Goal: Transaction & Acquisition: Purchase product/service

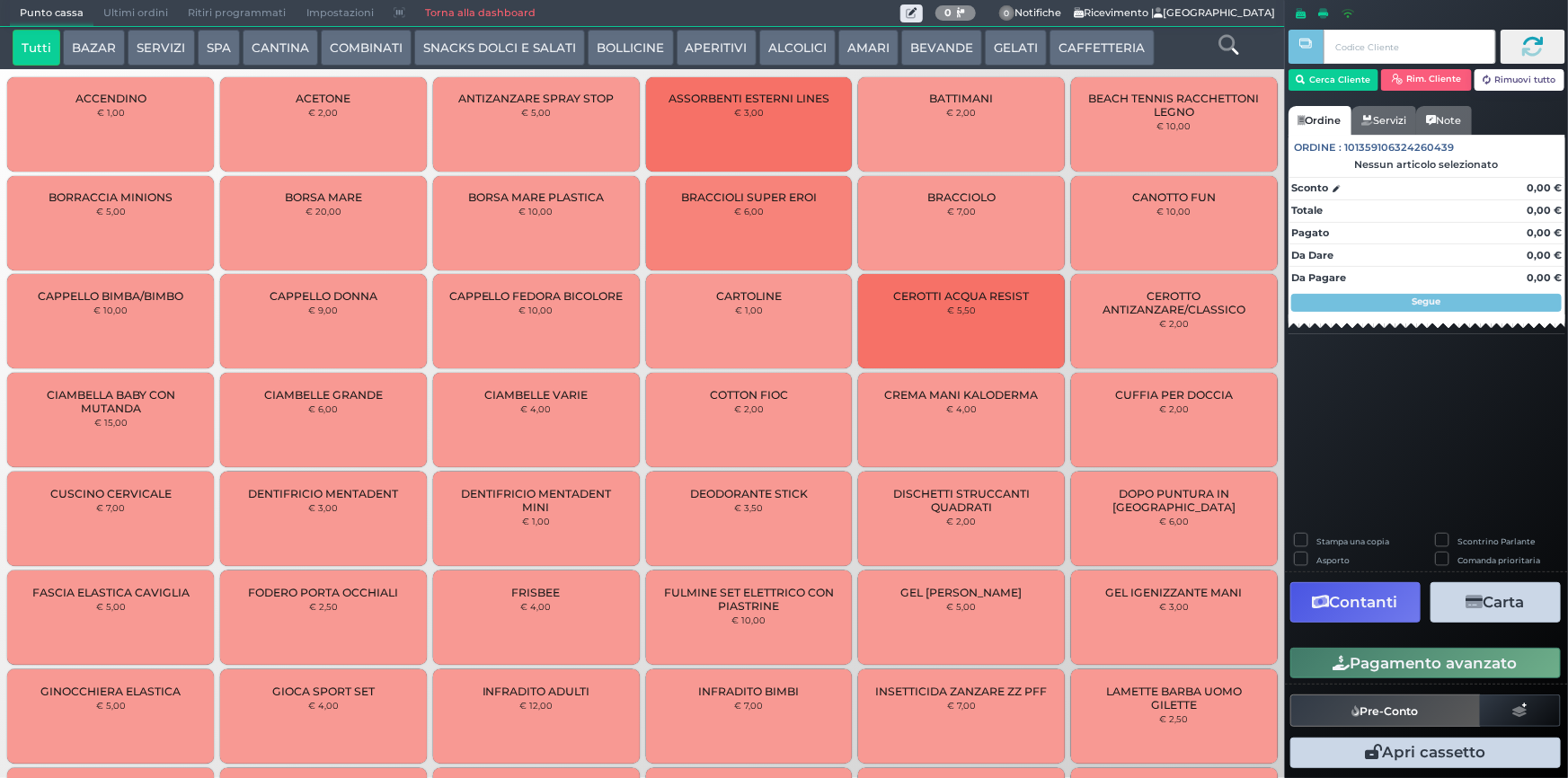
click at [791, 53] on button "ALCOLICI" at bounding box center [797, 48] width 76 height 36
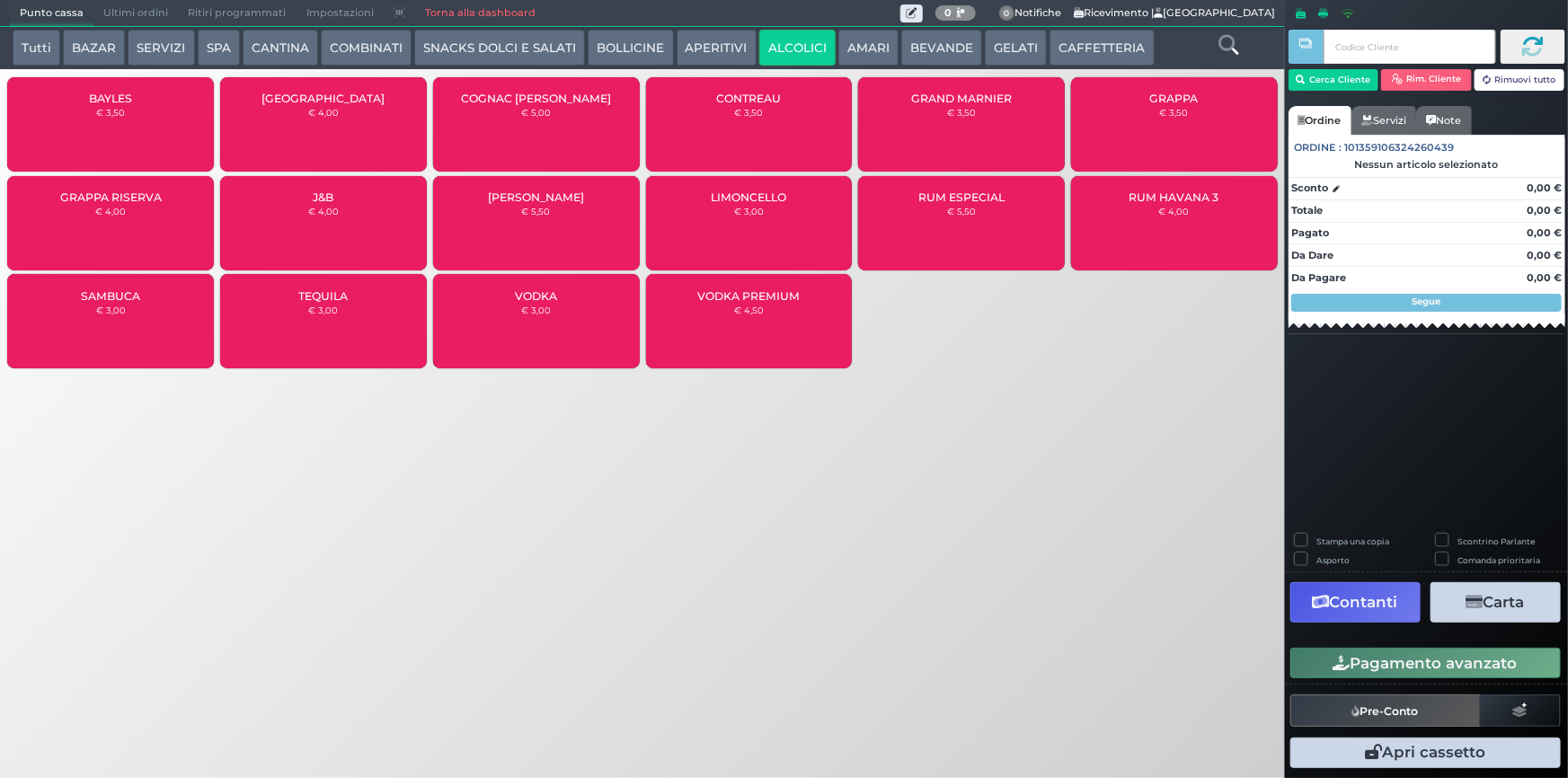
click at [605, 47] on button "BOLLICINE" at bounding box center [630, 48] width 86 height 36
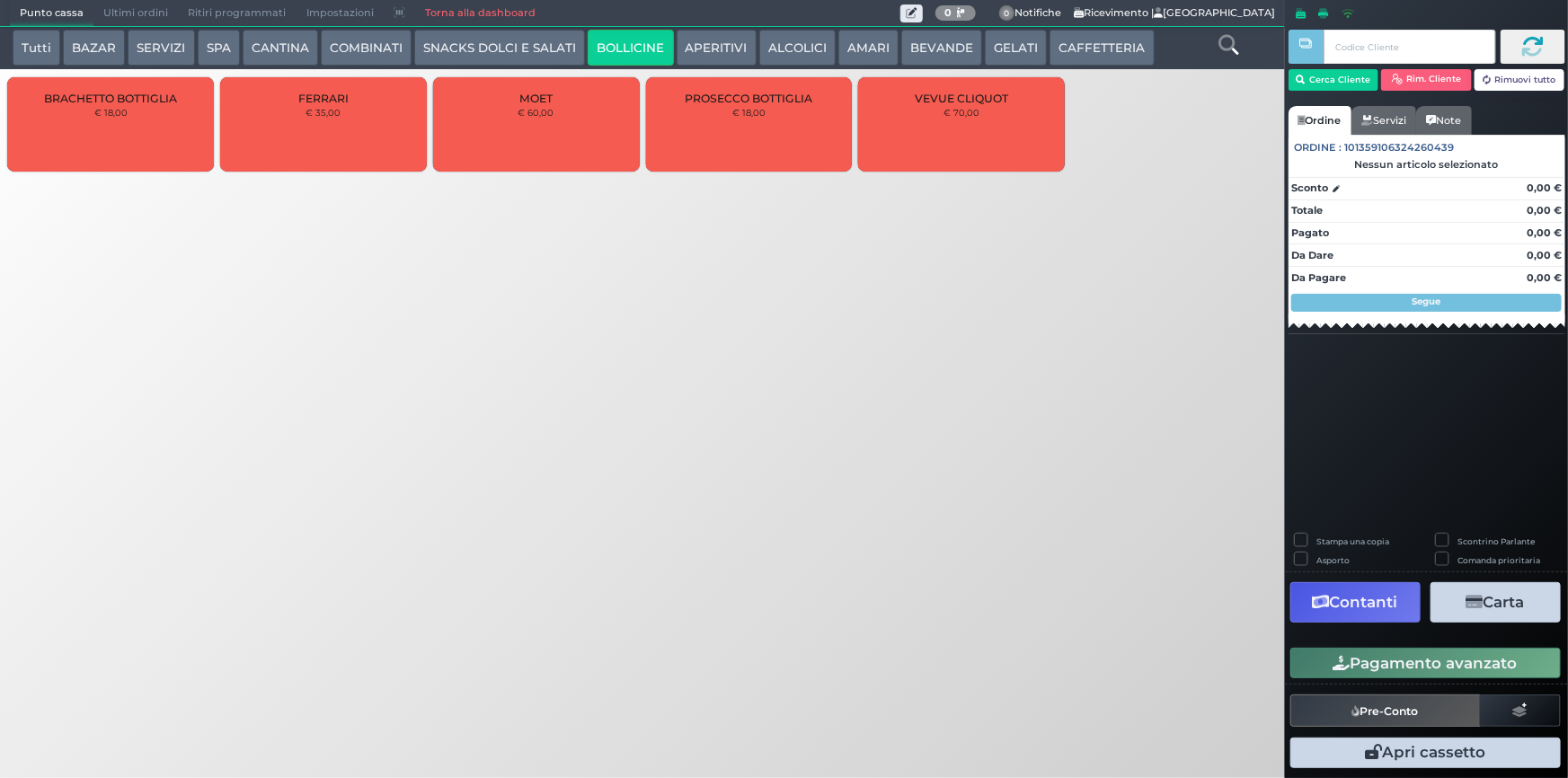
click at [713, 52] on button "APERITIVI" at bounding box center [716, 48] width 80 height 36
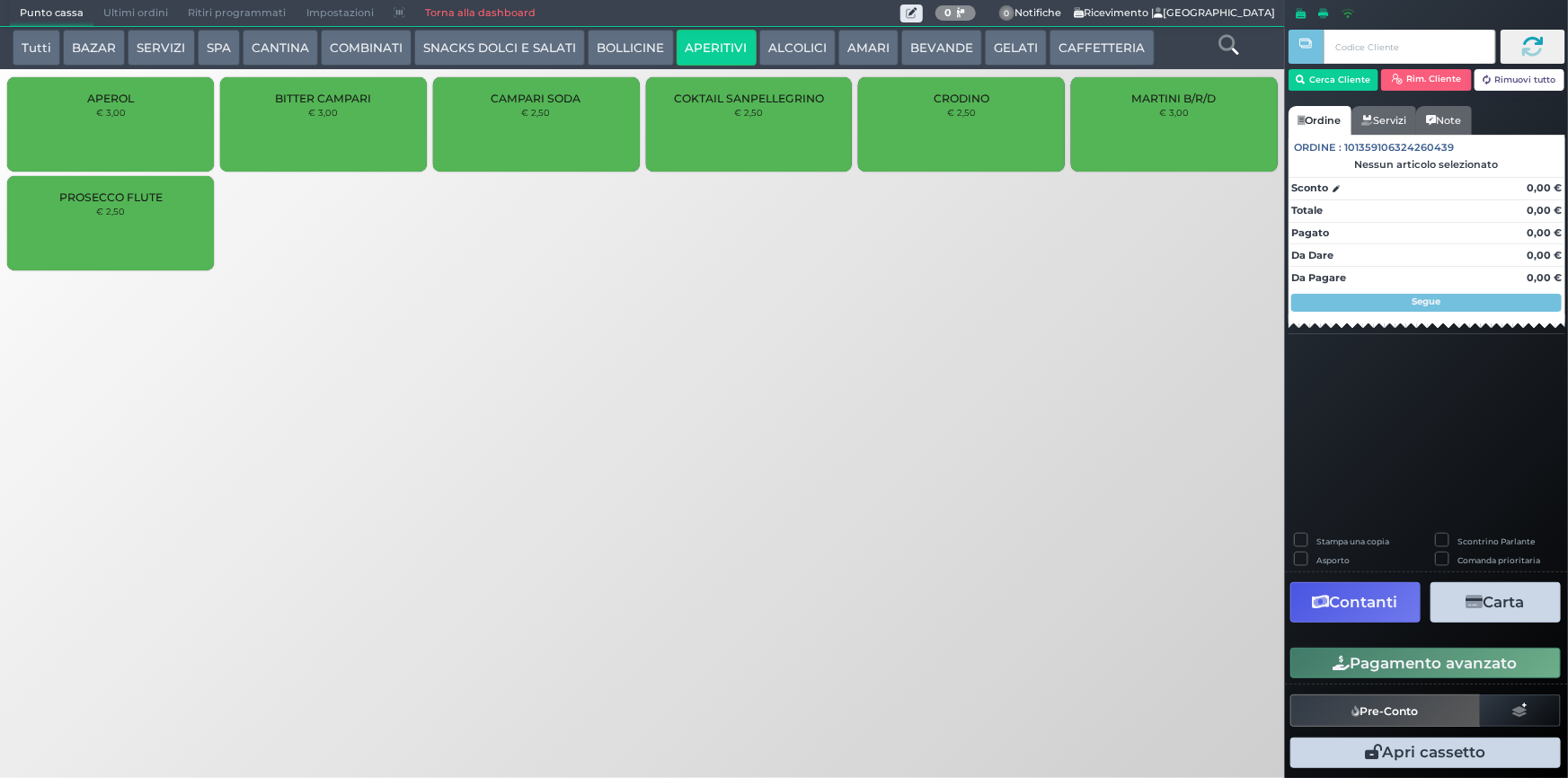
click at [108, 221] on div "PROSECCO FLUTE € 2,50" at bounding box center [111, 223] width 207 height 94
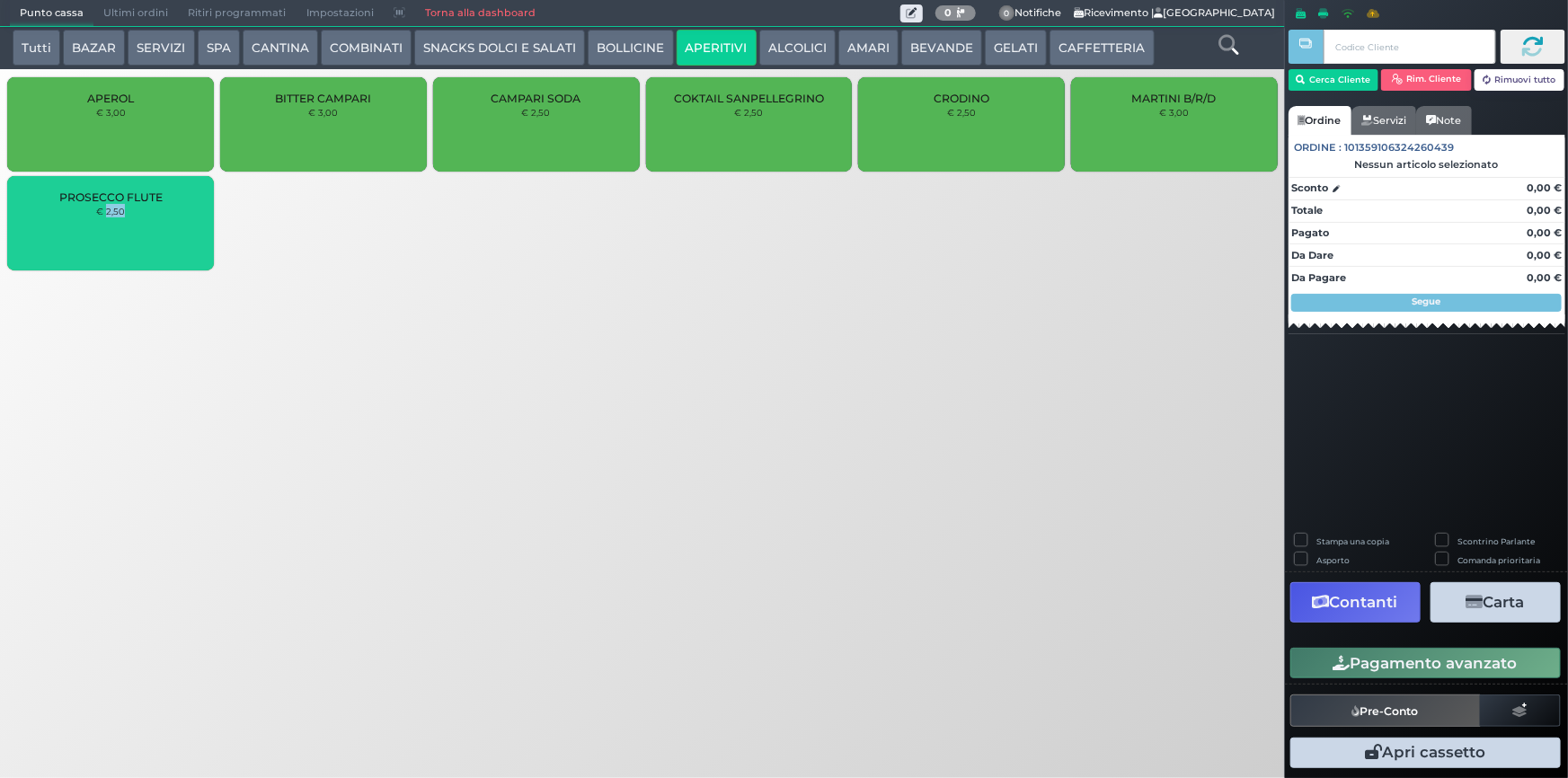
click at [108, 221] on div "PROSECCO FLUTE € 2,50" at bounding box center [111, 223] width 207 height 94
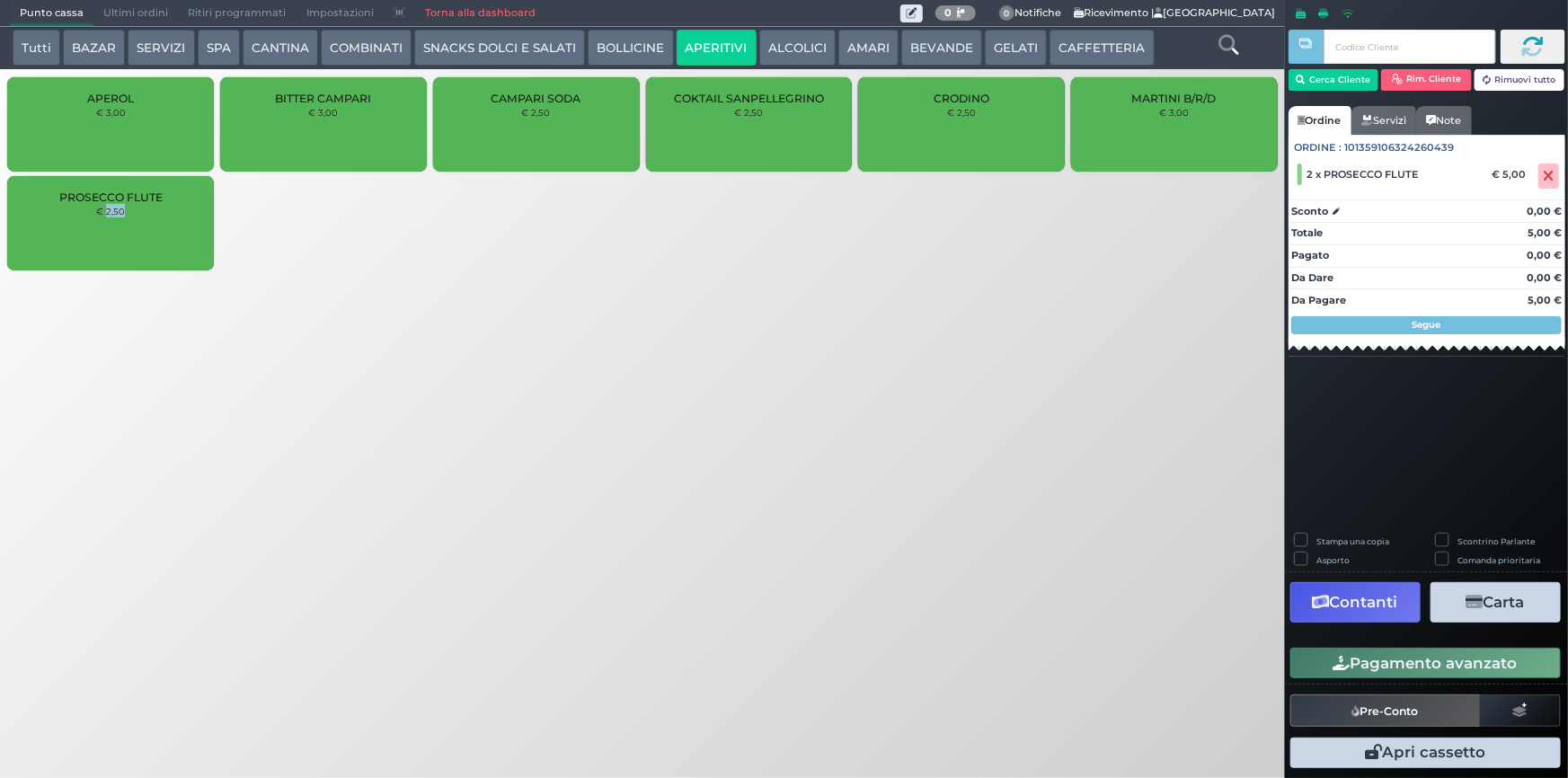
click at [1371, 662] on button "Pagamento avanzato" at bounding box center [1426, 662] width 271 height 31
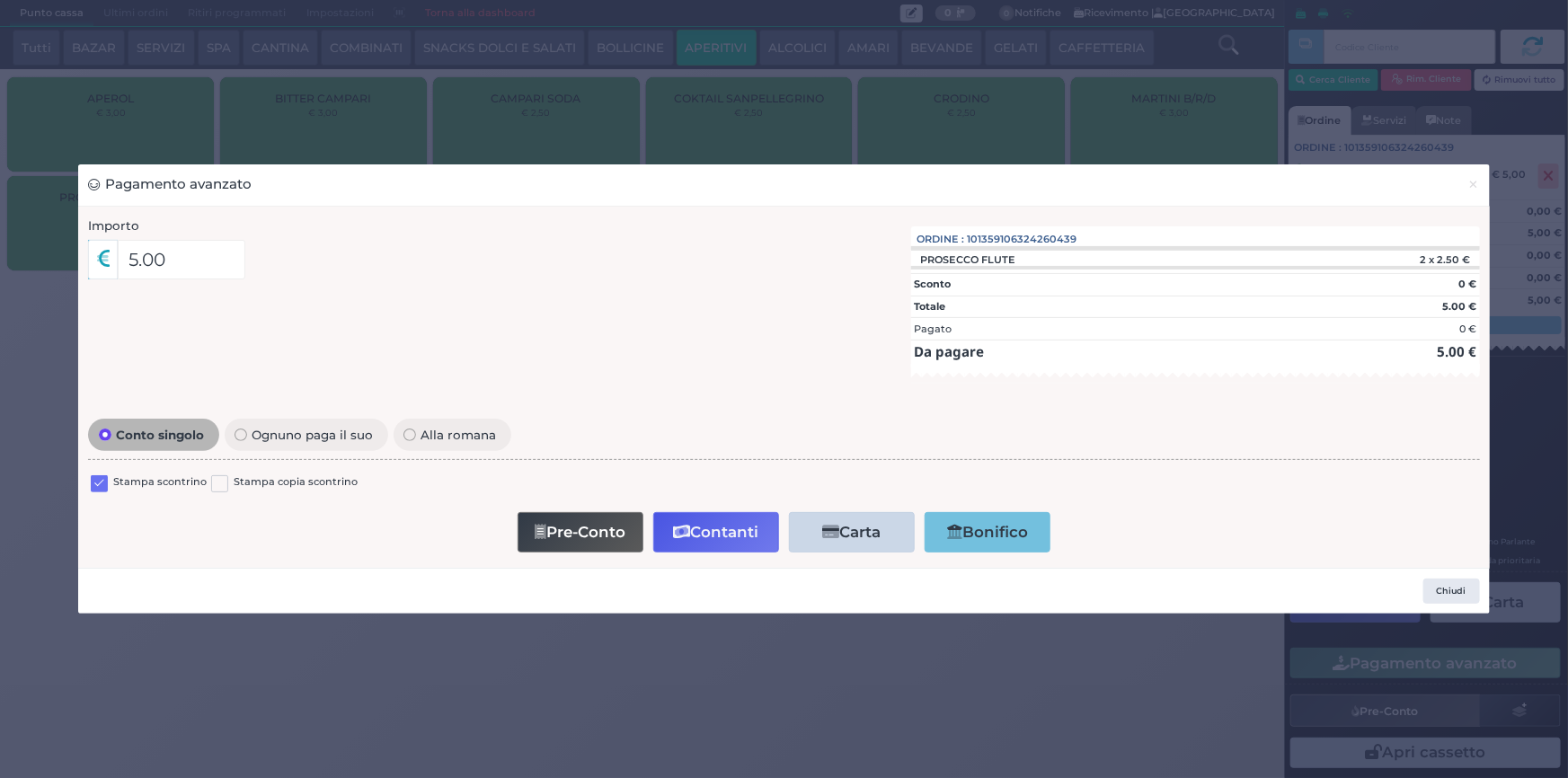
click at [91, 487] on label at bounding box center [100, 484] width 17 height 17
click at [0, 0] on input "checkbox" at bounding box center [0, 0] width 0 height 0
click at [683, 521] on button "Contanti" at bounding box center [716, 532] width 126 height 40
